Goal: Book appointment/travel/reservation

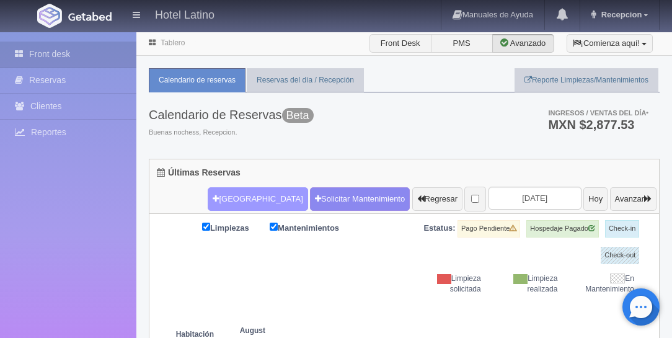
click at [226, 196] on button "[GEOGRAPHIC_DATA]" at bounding box center [258, 199] width 100 height 24
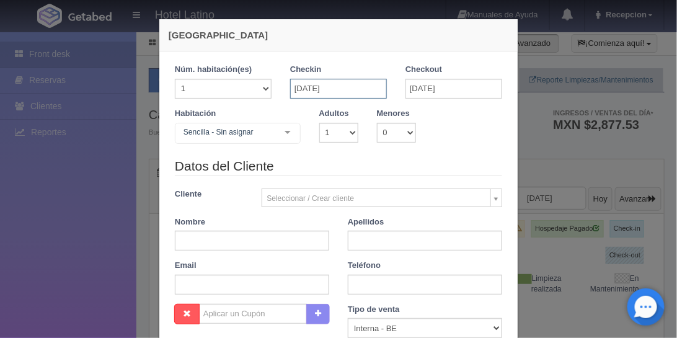
click at [306, 90] on input "[DATE]" at bounding box center [338, 89] width 97 height 20
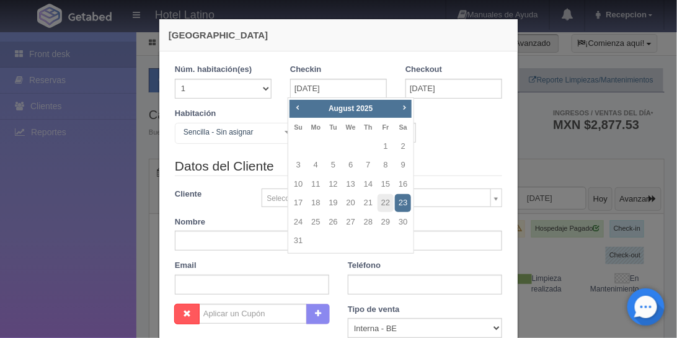
click at [400, 202] on link "23" at bounding box center [403, 203] width 16 height 18
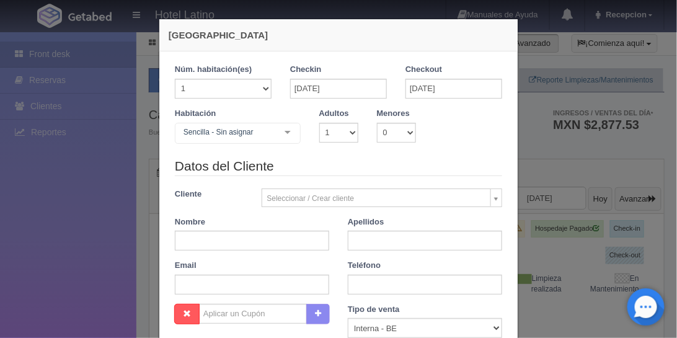
checkbox input "false"
click at [428, 85] on input "[DATE]" at bounding box center [453, 89] width 97 height 20
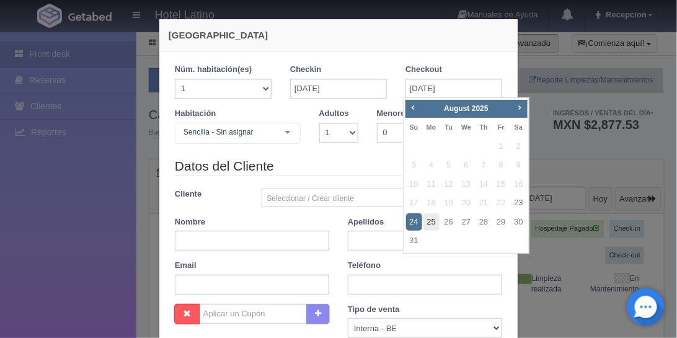
click at [432, 222] on link "25" at bounding box center [431, 222] width 16 height 18
type input "[DATE]"
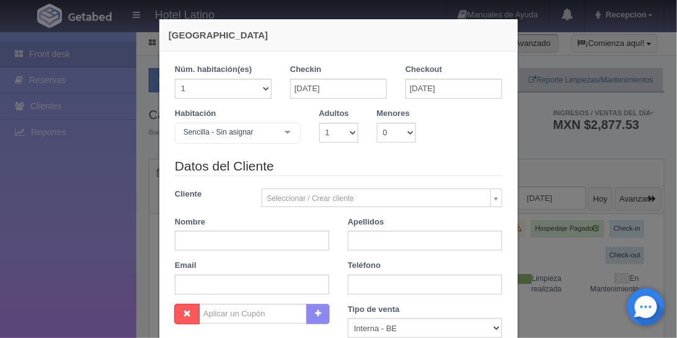
checkbox input "false"
click at [442, 88] on input "[DATE]" at bounding box center [453, 89] width 97 height 20
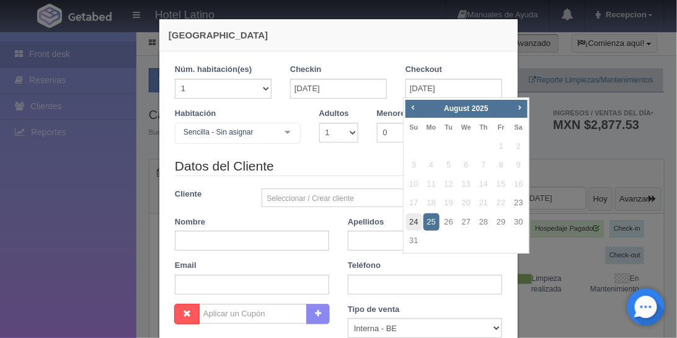
click at [415, 221] on link "24" at bounding box center [414, 222] width 16 height 18
type input "[DATE]"
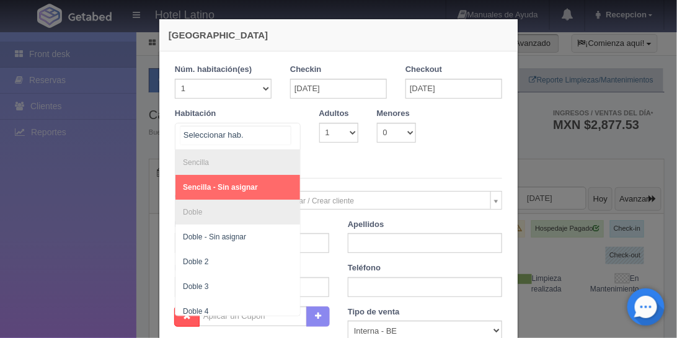
click at [284, 132] on div at bounding box center [287, 132] width 25 height 19
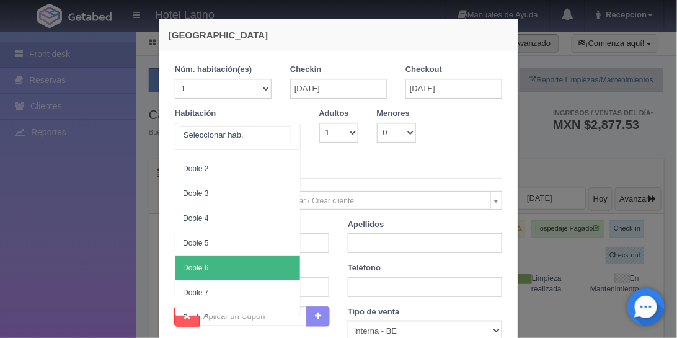
scroll to position [71, 0]
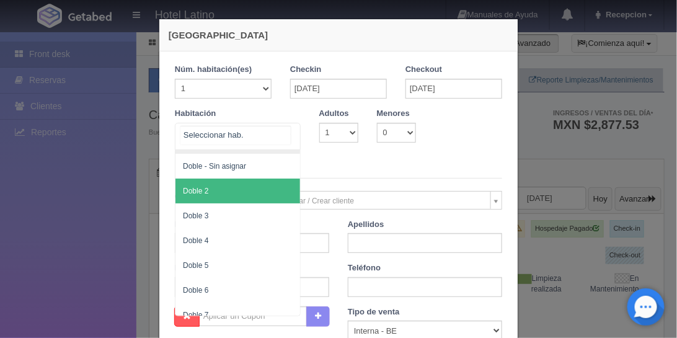
click at [242, 191] on span "Doble 2" at bounding box center [237, 190] width 125 height 25
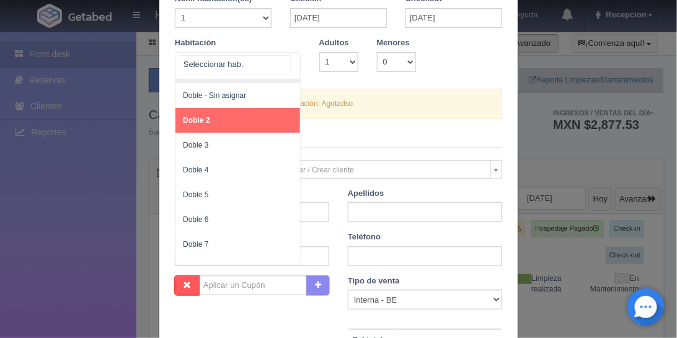
click at [286, 61] on div at bounding box center [287, 62] width 25 height 19
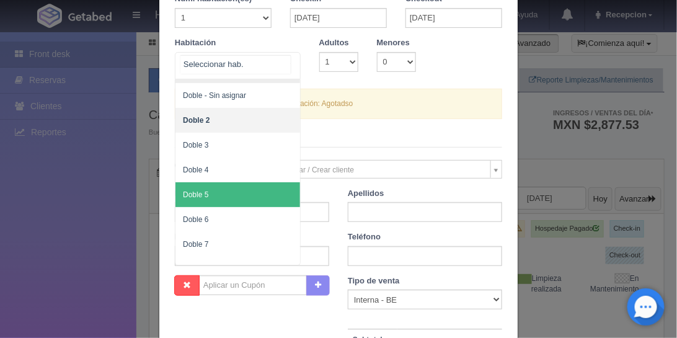
click at [266, 194] on span "Doble 5" at bounding box center [237, 194] width 125 height 25
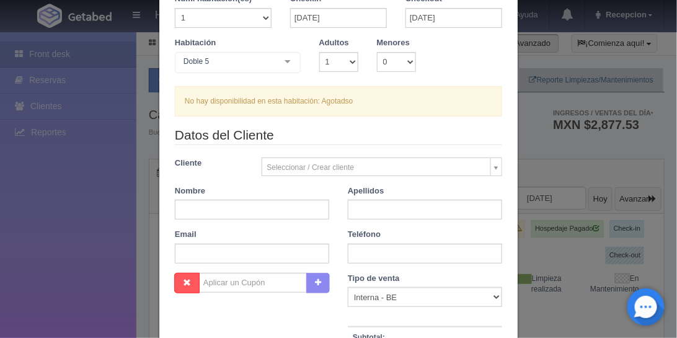
click at [289, 61] on div at bounding box center [287, 62] width 25 height 19
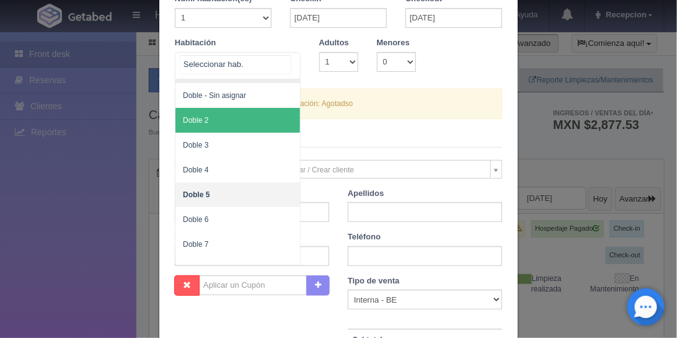
click at [271, 118] on span "Doble 2" at bounding box center [237, 120] width 125 height 25
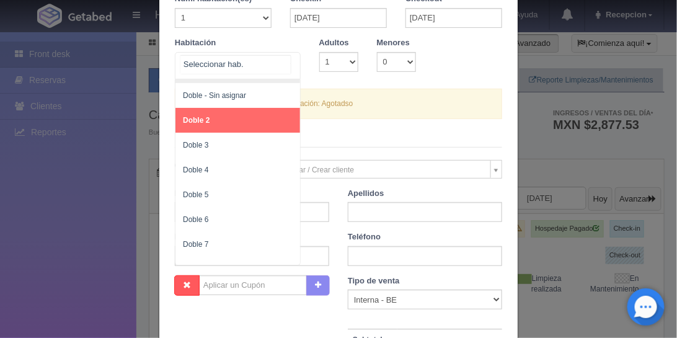
click at [284, 60] on div at bounding box center [287, 62] width 25 height 19
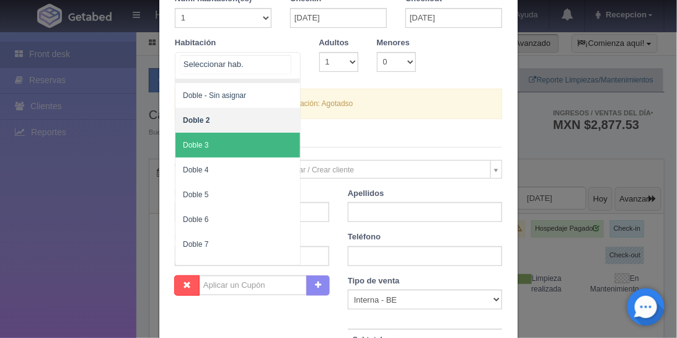
click at [257, 148] on span "Doble 3" at bounding box center [237, 145] width 125 height 25
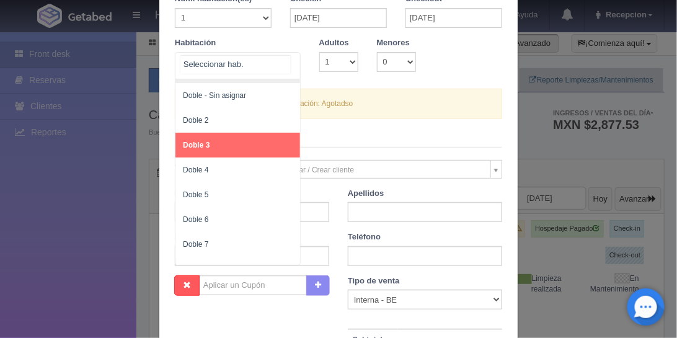
click at [285, 64] on div at bounding box center [287, 62] width 25 height 19
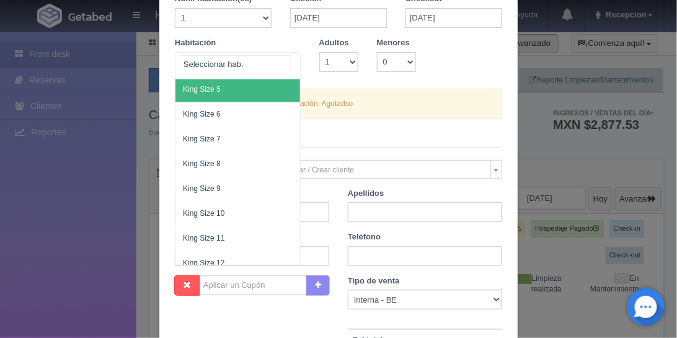
scroll to position [504, 0]
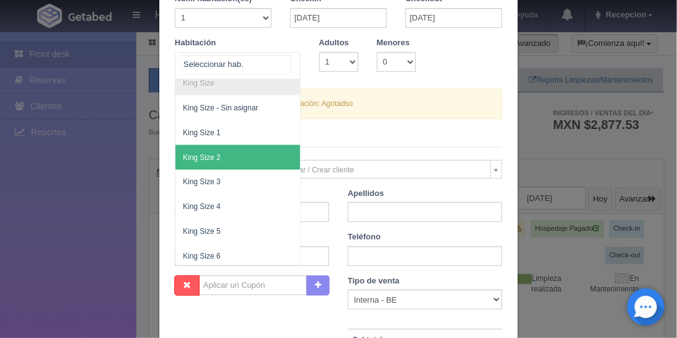
click at [221, 145] on span "King Size 2" at bounding box center [237, 157] width 125 height 25
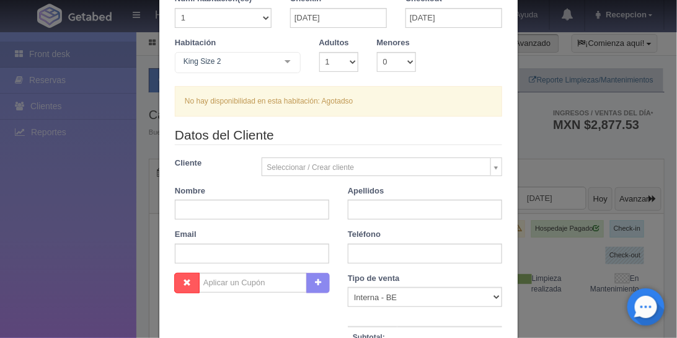
checkbox input "false"
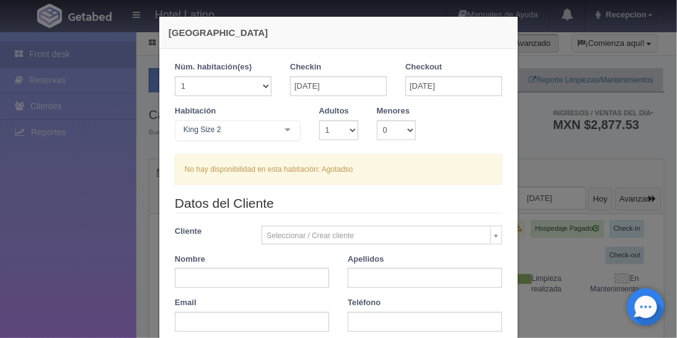
scroll to position [0, 0]
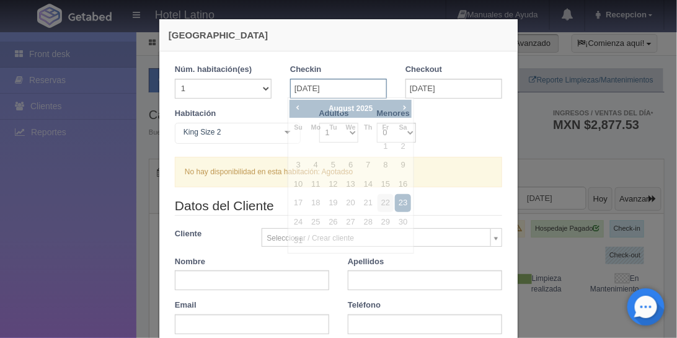
click at [338, 89] on input "[DATE]" at bounding box center [338, 89] width 97 height 20
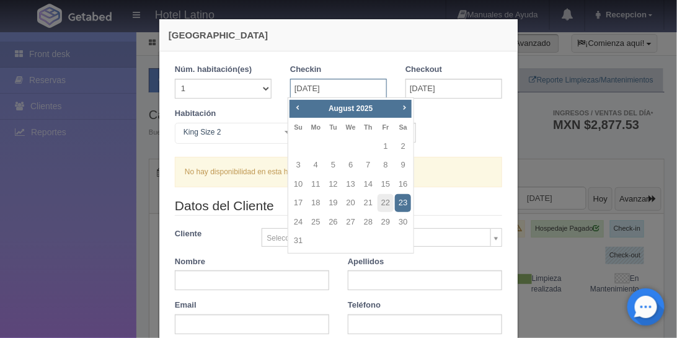
click at [337, 86] on input "[DATE]" at bounding box center [338, 89] width 97 height 20
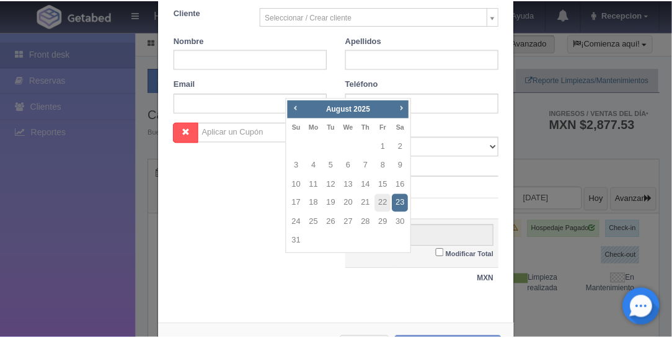
scroll to position [268, 0]
